Goal: Task Accomplishment & Management: Use online tool/utility

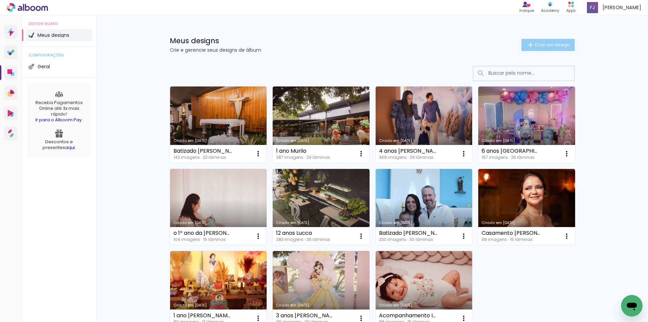
click at [539, 46] on span "Criar um design" at bounding box center [552, 45] width 35 height 4
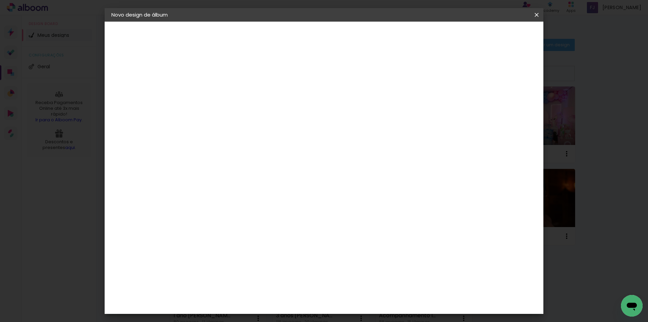
click at [222, 88] on input at bounding box center [222, 90] width 0 height 10
type input "Letícia Cuíca"
type paper-input "Letícia Cuíca"
click at [291, 30] on paper-button "Avançar" at bounding box center [274, 35] width 33 height 11
click at [273, 130] on input at bounding box center [239, 128] width 68 height 8
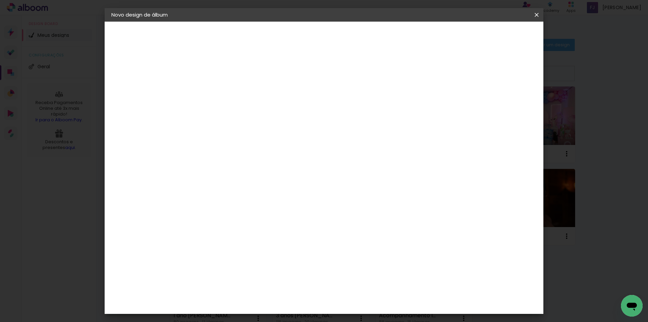
type input "inov"
type paper-input "inov"
click at [232, 154] on div "Inove" at bounding box center [224, 152] width 15 height 5
click at [0, 0] on slot "Avançar" at bounding box center [0, 0] width 0 height 0
click at [267, 278] on span "25 × 25" at bounding box center [251, 285] width 31 height 14
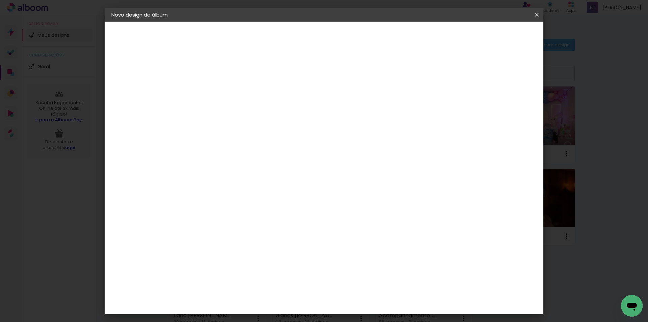
click at [332, 39] on paper-button "Avançar" at bounding box center [315, 35] width 33 height 11
click at [495, 36] on span "Iniciar design" at bounding box center [479, 35] width 31 height 5
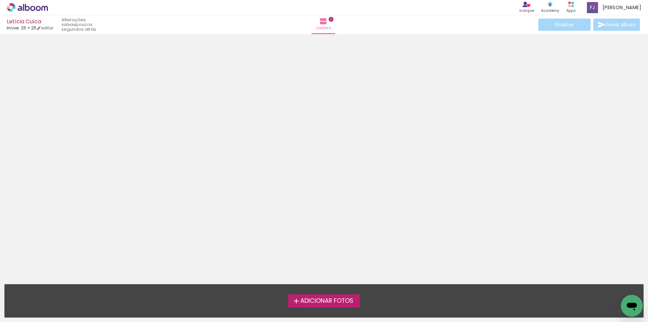
click at [354, 301] on span "Adicionar Fotos" at bounding box center [327, 301] width 53 height 6
click at [0, 0] on input "file" at bounding box center [0, 0] width 0 height 0
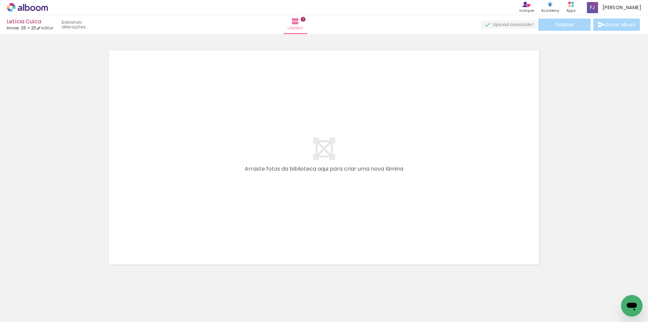
scroll to position [9, 0]
click at [29, 313] on span "Adicionar Fotos" at bounding box center [24, 312] width 20 height 7
click at [0, 0] on input "file" at bounding box center [0, 0] width 0 height 0
click at [17, 314] on span "Adicionar Fotos" at bounding box center [24, 312] width 20 height 7
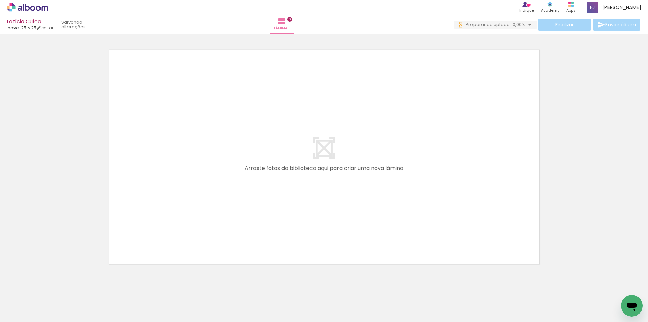
click at [0, 0] on input "file" at bounding box center [0, 0] width 0 height 0
click at [32, 311] on span "Adicionar Fotos" at bounding box center [24, 312] width 20 height 7
click at [0, 0] on input "file" at bounding box center [0, 0] width 0 height 0
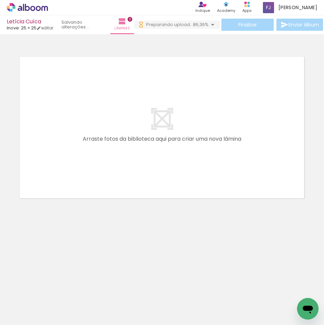
scroll to position [0, 2229]
